Goal: Obtain resource: Download file/media

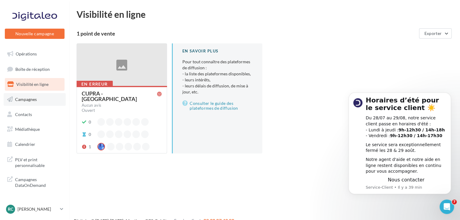
click at [47, 103] on link "Campagnes" at bounding box center [35, 99] width 62 height 13
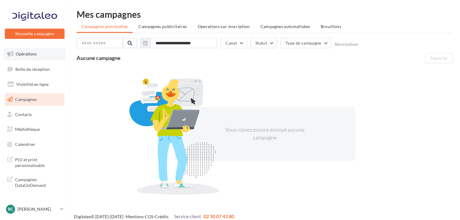
click at [23, 55] on span "Opérations" at bounding box center [26, 53] width 21 height 5
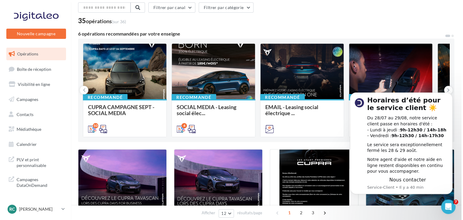
scroll to position [52, 0]
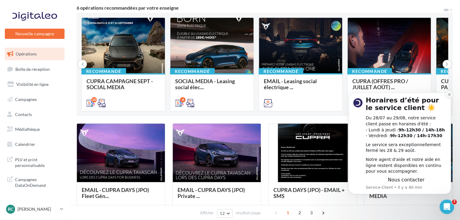
click at [448, 96] on button "Dismiss notification" at bounding box center [449, 94] width 8 height 8
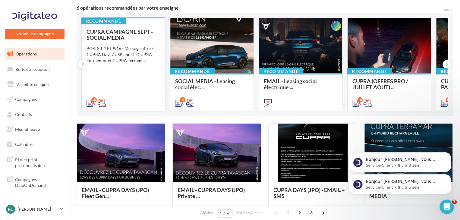
click at [127, 82] on div "CUPRA CAMPAGNE SEPT - SOCIAL MEDIA POSTS 1:1 ET 9:16 - Message offre / CUPRA Da…" at bounding box center [122, 67] width 73 height 77
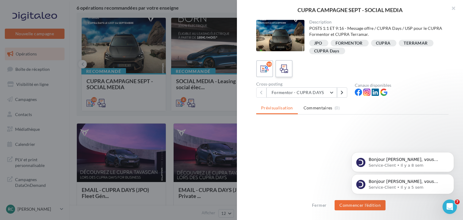
click at [283, 69] on icon at bounding box center [283, 68] width 9 height 9
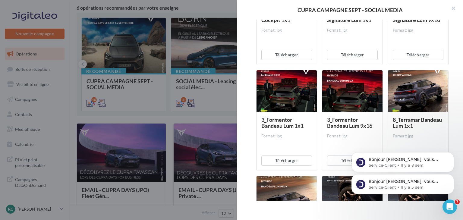
scroll to position [488, 0]
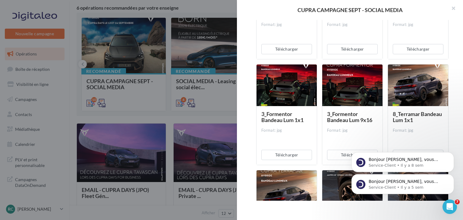
click at [291, 83] on div at bounding box center [286, 85] width 60 height 42
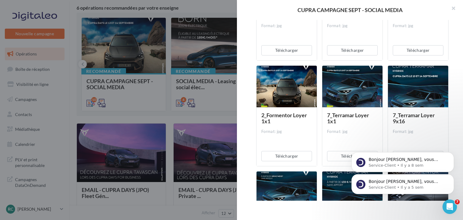
scroll to position [172, 0]
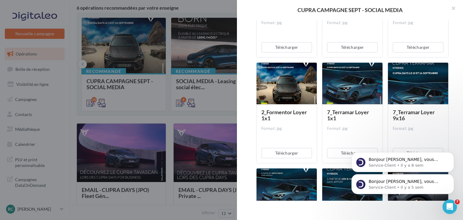
click at [413, 89] on div at bounding box center [418, 84] width 60 height 42
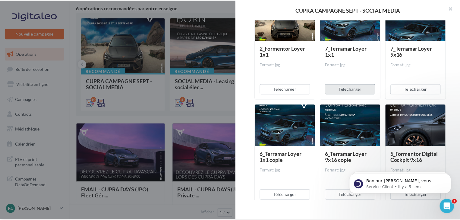
scroll to position [265, 0]
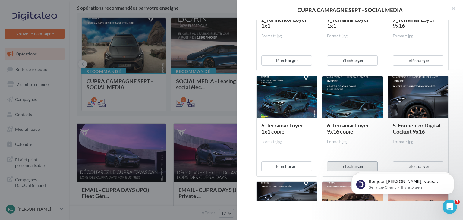
click at [337, 162] on button "Télécharger" at bounding box center [352, 166] width 51 height 10
click at [453, 10] on button "button" at bounding box center [451, 9] width 24 height 18
